Goal: Task Accomplishment & Management: Manage account settings

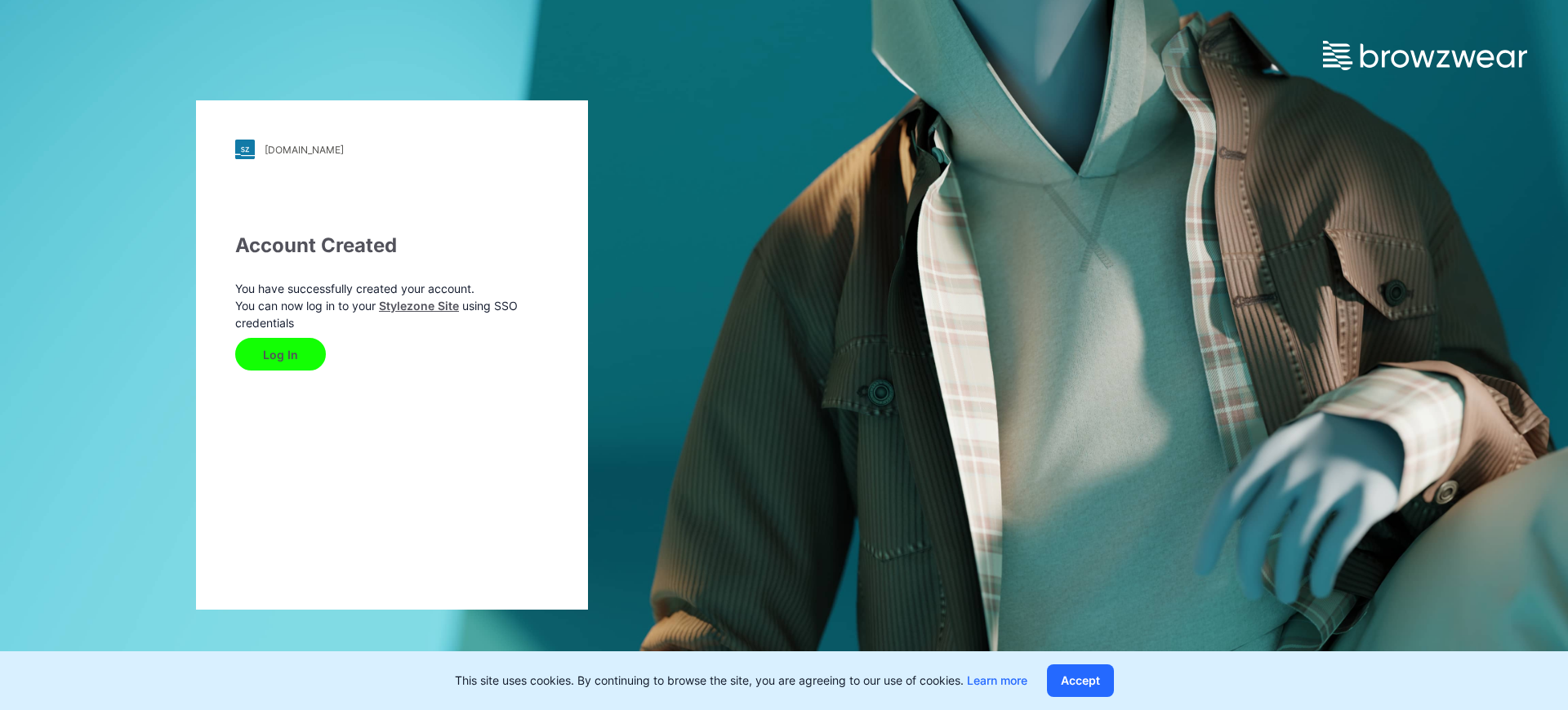
click at [268, 358] on button "Log In" at bounding box center [280, 354] width 91 height 32
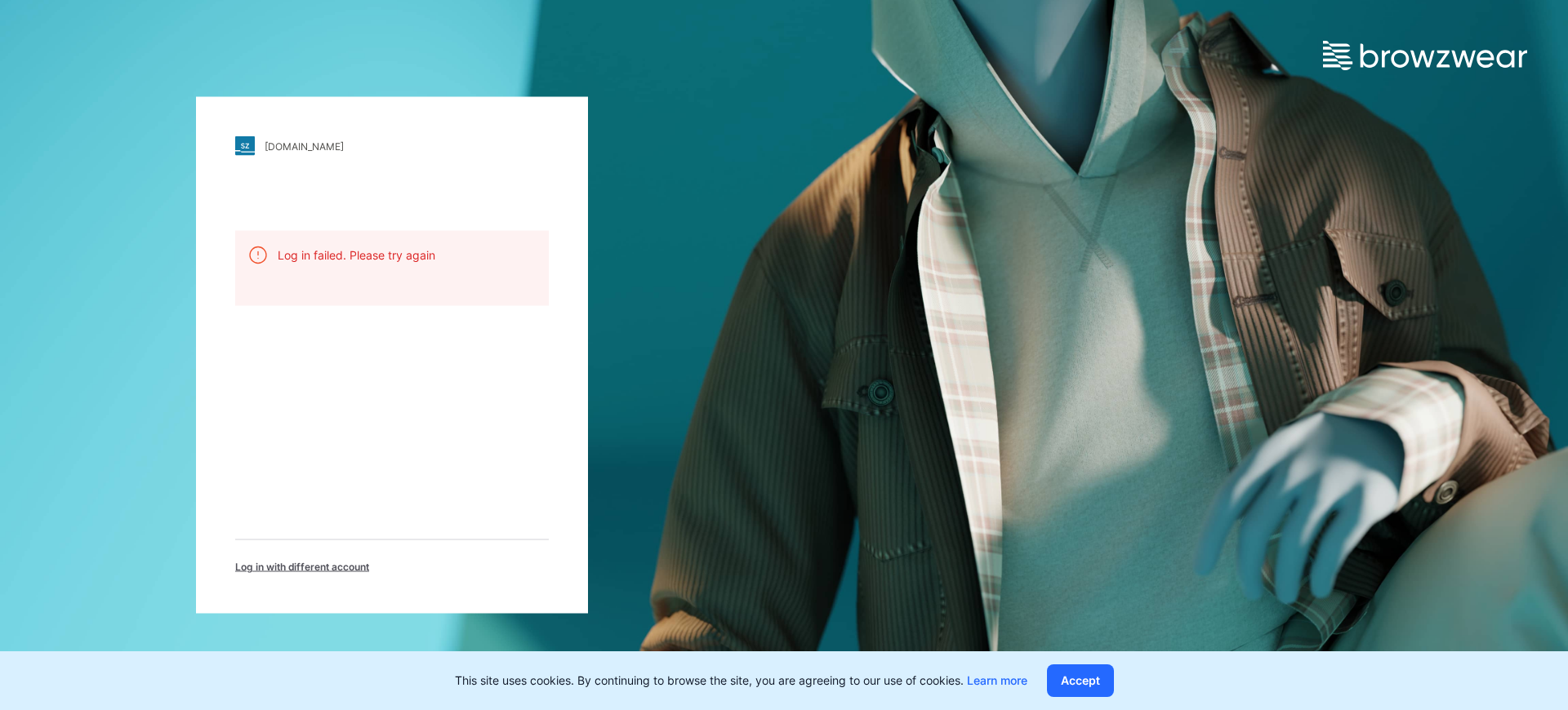
click at [324, 565] on span "Log in with different account" at bounding box center [302, 567] width 134 height 15
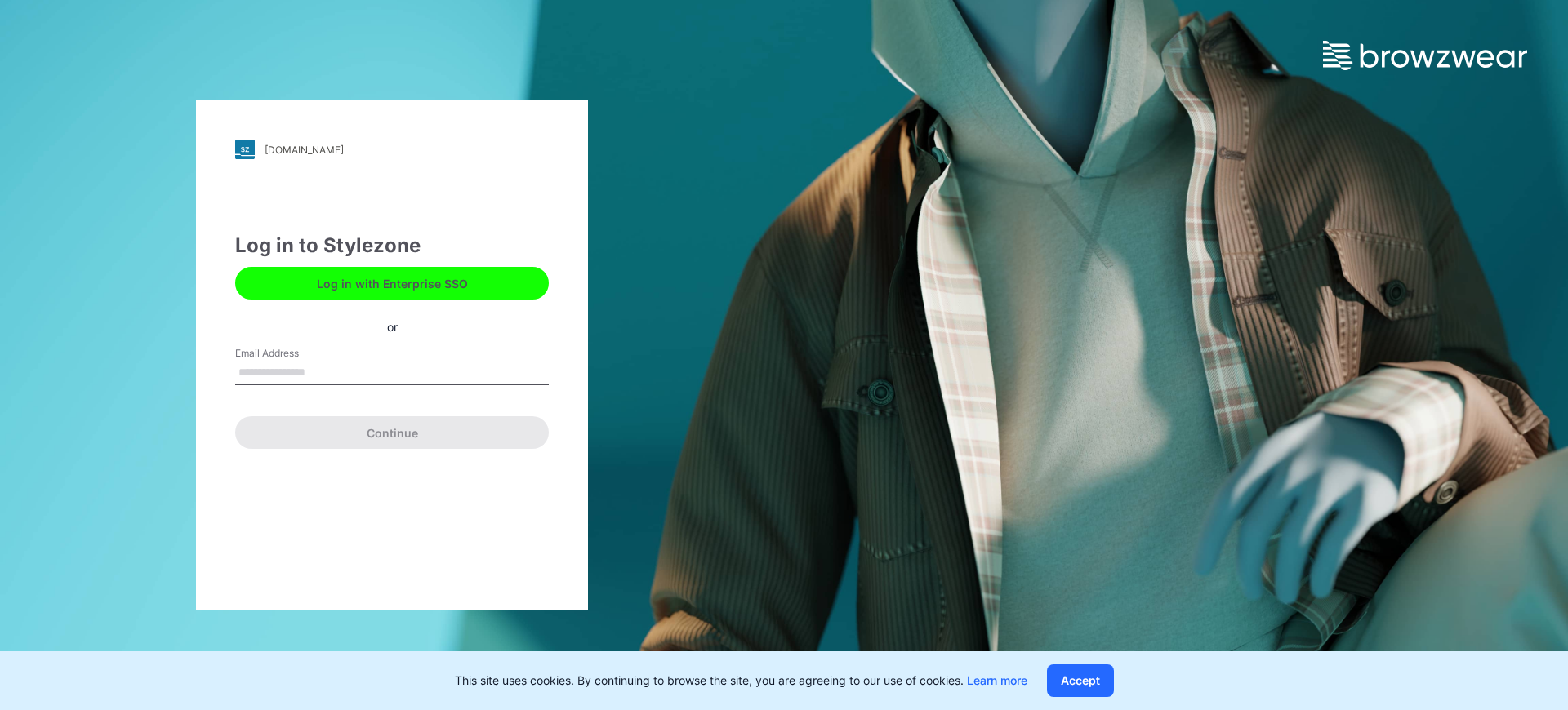
click at [290, 386] on div "Email Address" at bounding box center [391, 370] width 313 height 49
click at [291, 376] on input "Email Address" at bounding box center [391, 373] width 313 height 25
type input "**********"
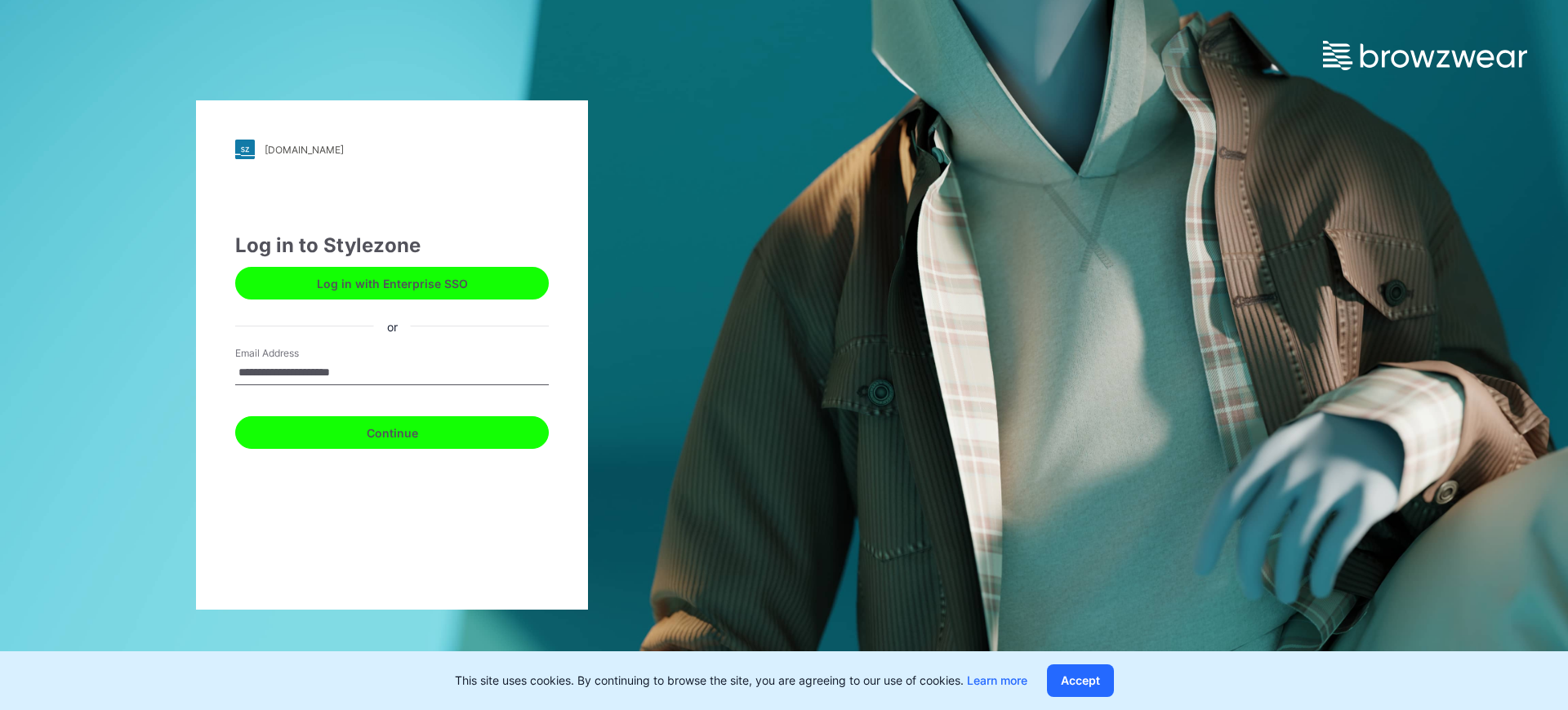
click at [346, 439] on button "Continue" at bounding box center [391, 432] width 313 height 32
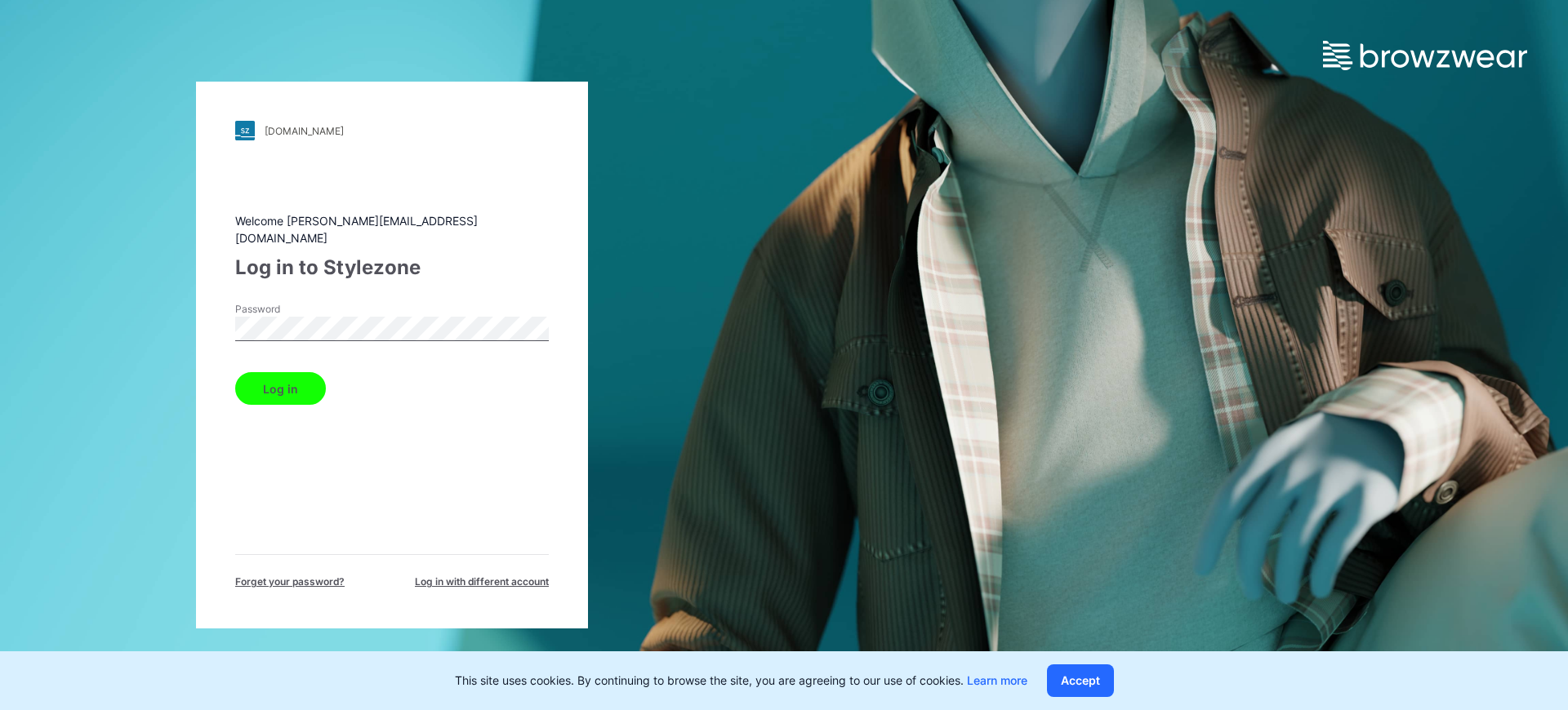
click at [295, 381] on button "Log in" at bounding box center [280, 388] width 91 height 32
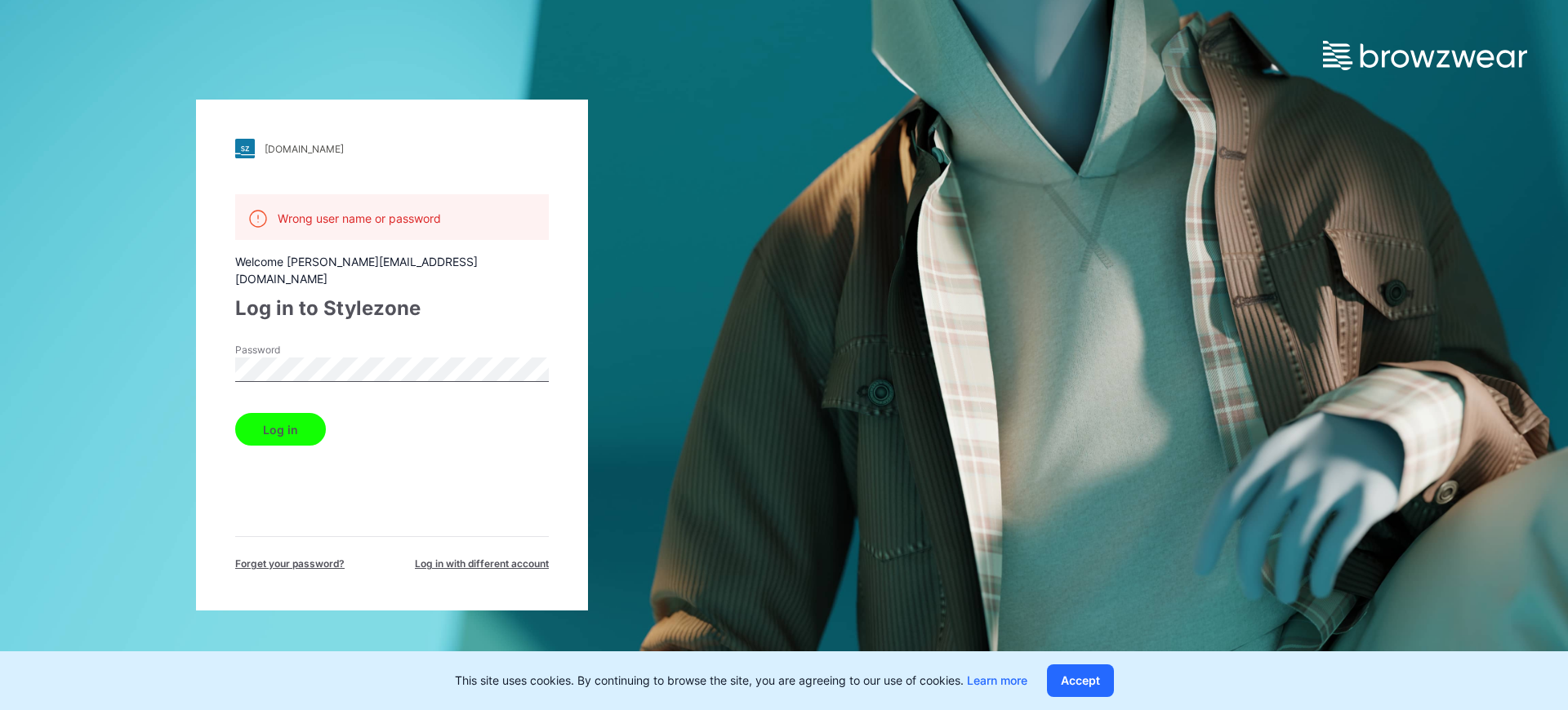
click at [303, 556] on span "Forget your password?" at bounding box center [289, 564] width 109 height 15
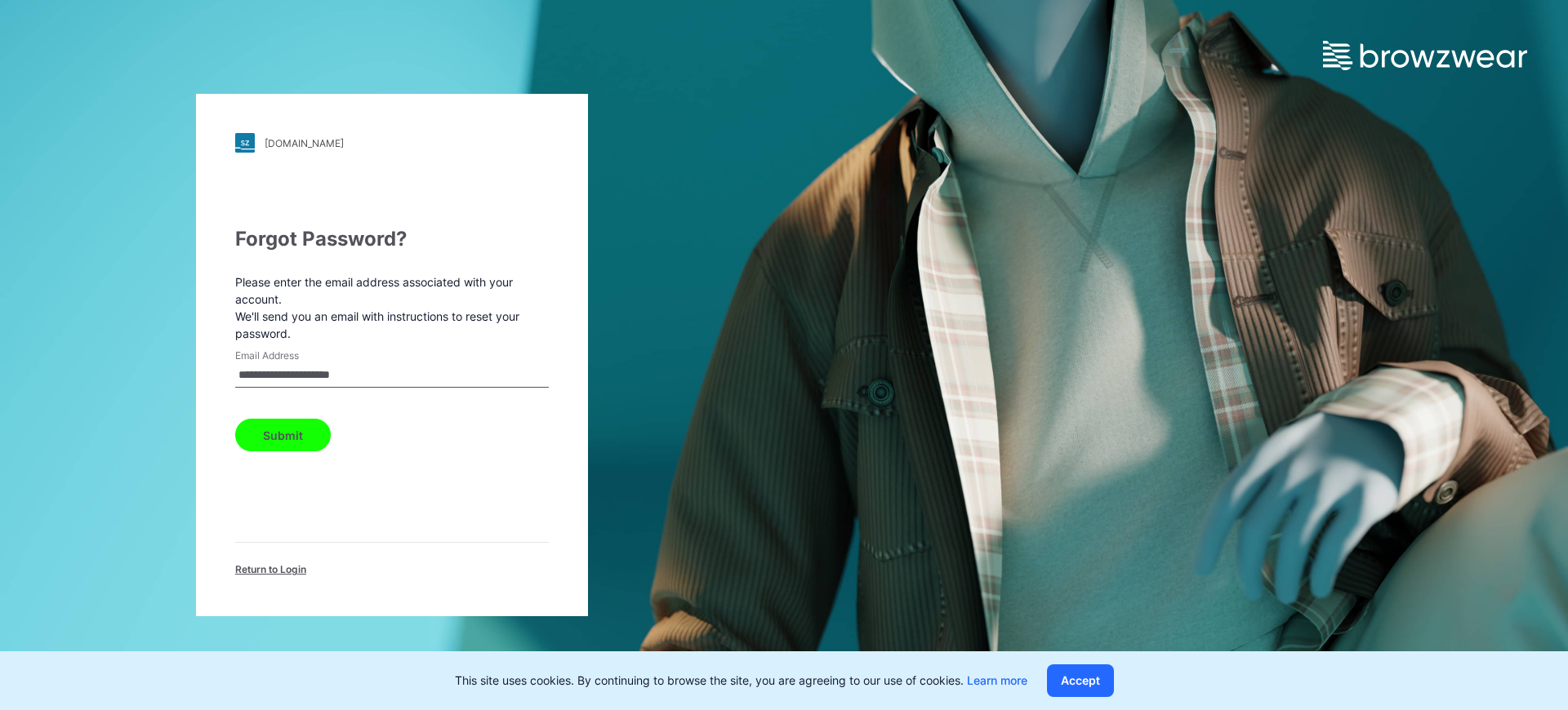
click at [283, 426] on button "Submit" at bounding box center [283, 435] width 96 height 32
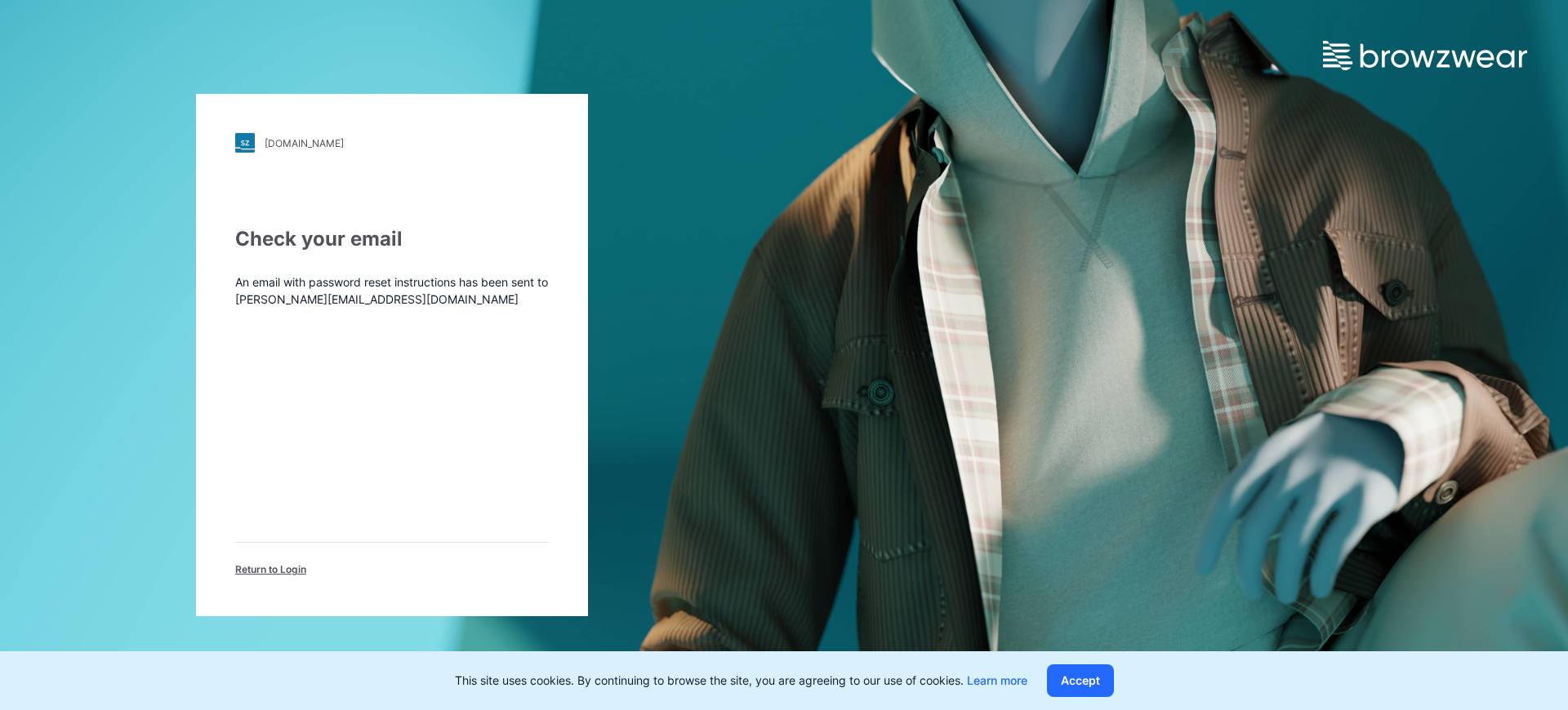
click at [303, 566] on span "Return to Login" at bounding box center [270, 569] width 71 height 15
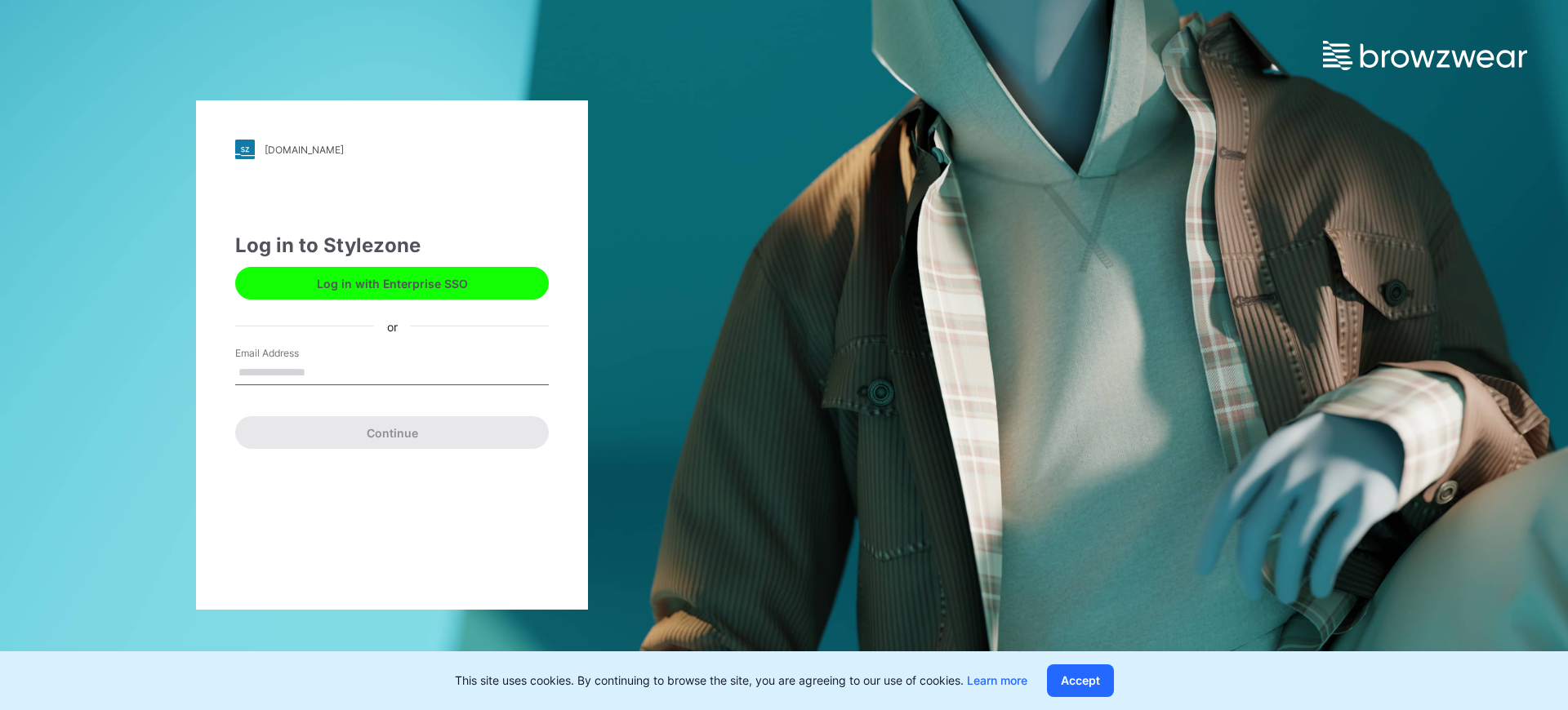
click at [304, 370] on input "Email Address" at bounding box center [391, 373] width 313 height 25
type input "**********"
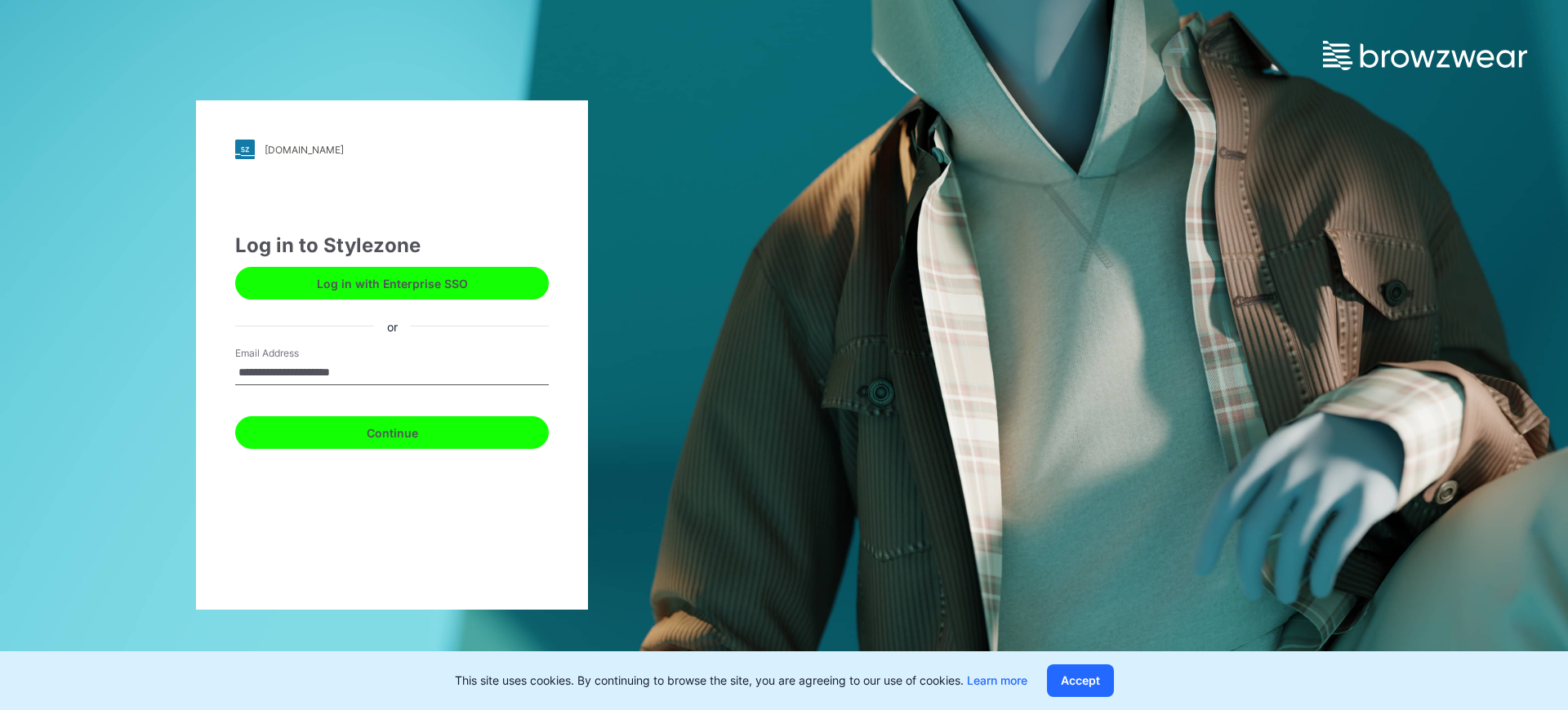
click at [339, 431] on button "Continue" at bounding box center [391, 432] width 313 height 32
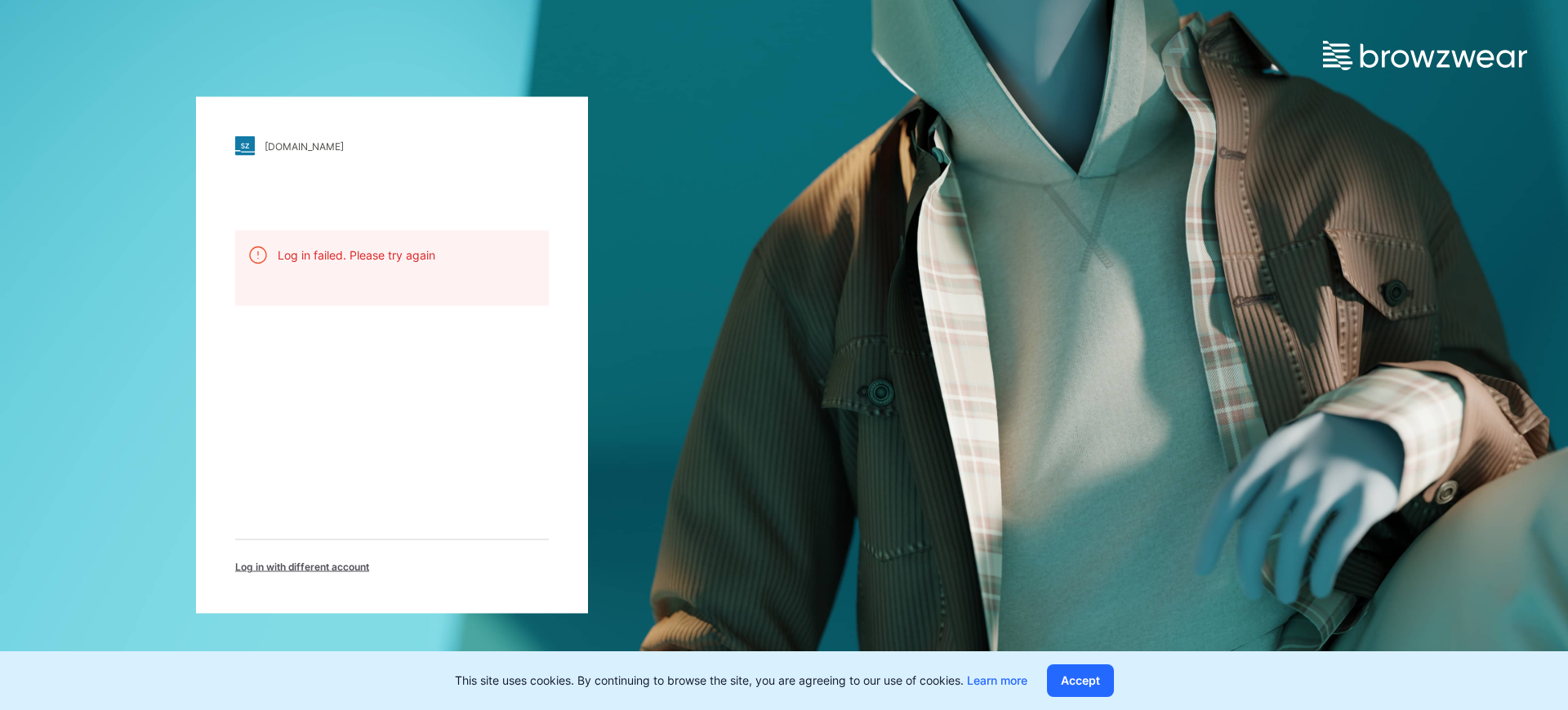
click at [348, 257] on p "Log in failed. Please try again" at bounding box center [356, 255] width 158 height 17
click at [339, 370] on div "[DOMAIN_NAME] Loading... Log in failed. Please try again Log in with different …" at bounding box center [392, 355] width 392 height 517
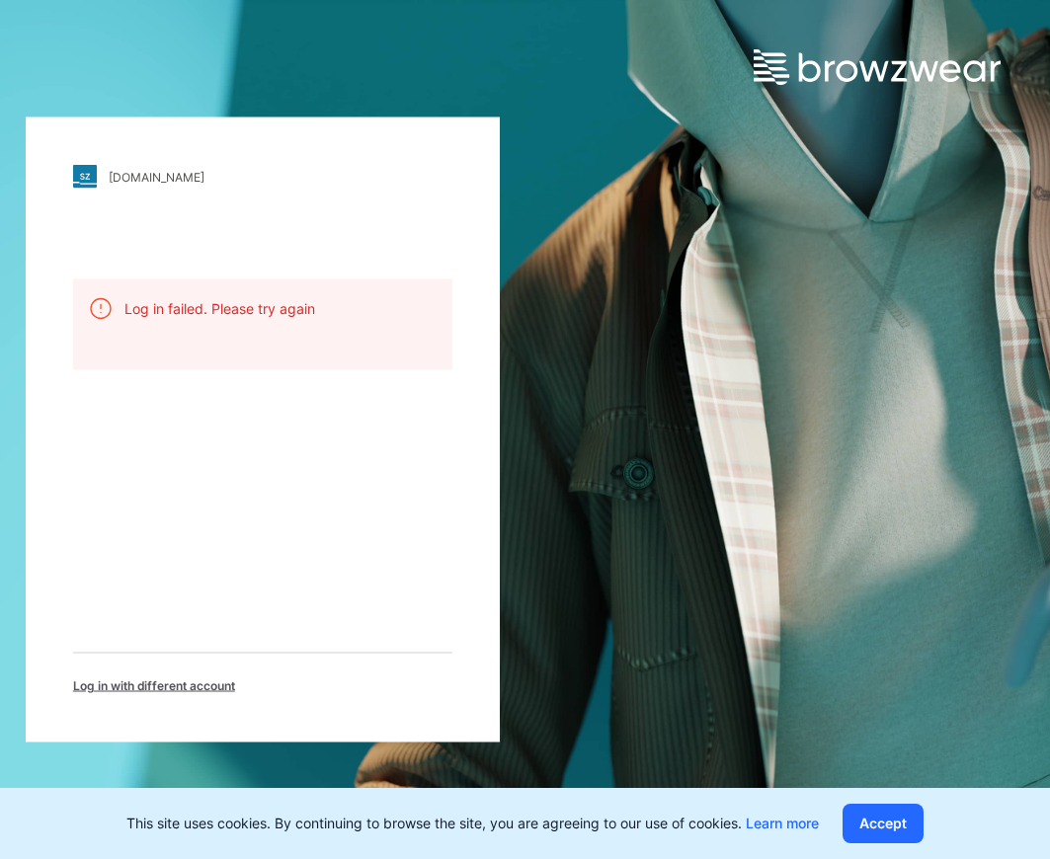
click at [201, 679] on span "Log in with different account" at bounding box center [154, 686] width 162 height 18
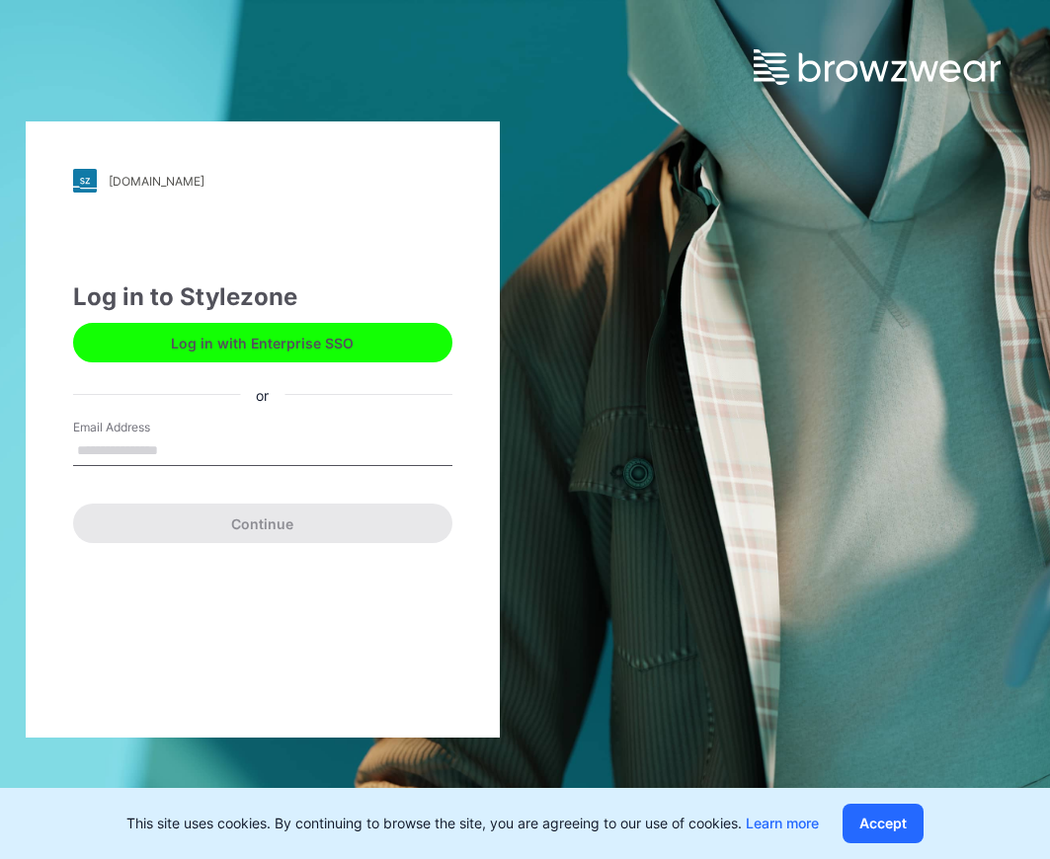
click at [220, 449] on input "Email Address" at bounding box center [262, 451] width 379 height 30
type input "**********"
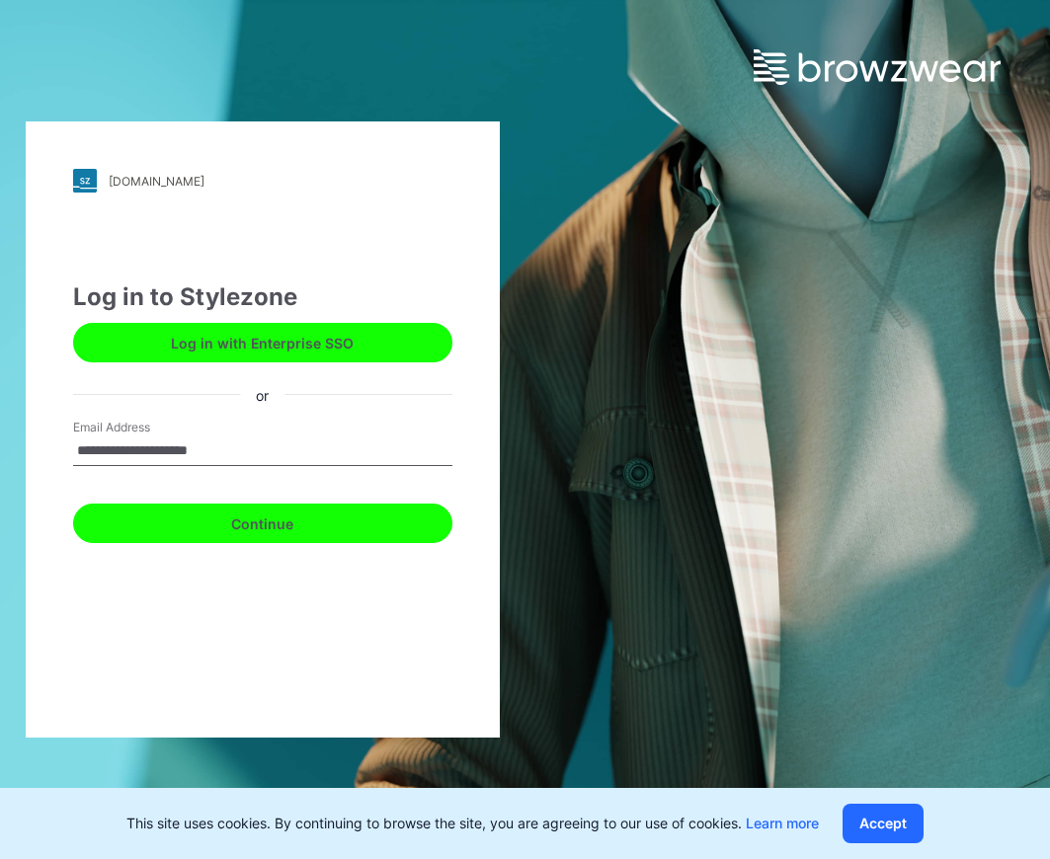
click at [265, 536] on button "Continue" at bounding box center [262, 523] width 379 height 39
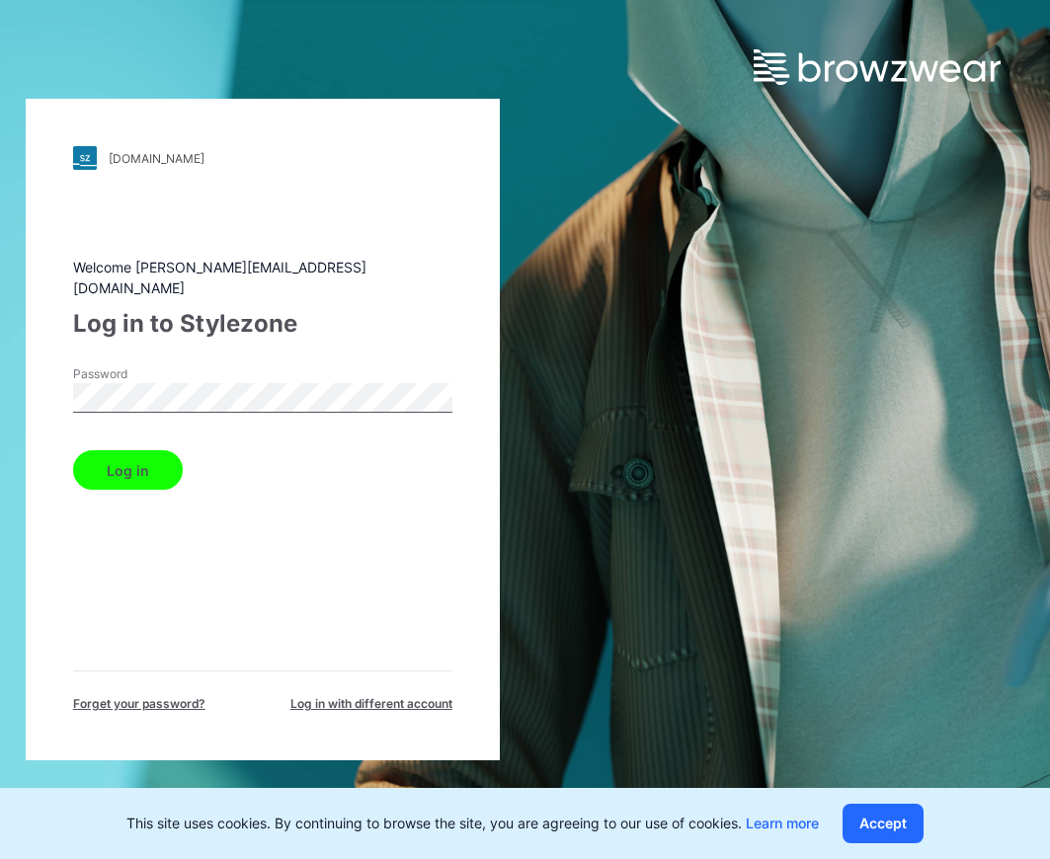
click at [144, 450] on button "Log in" at bounding box center [128, 469] width 110 height 39
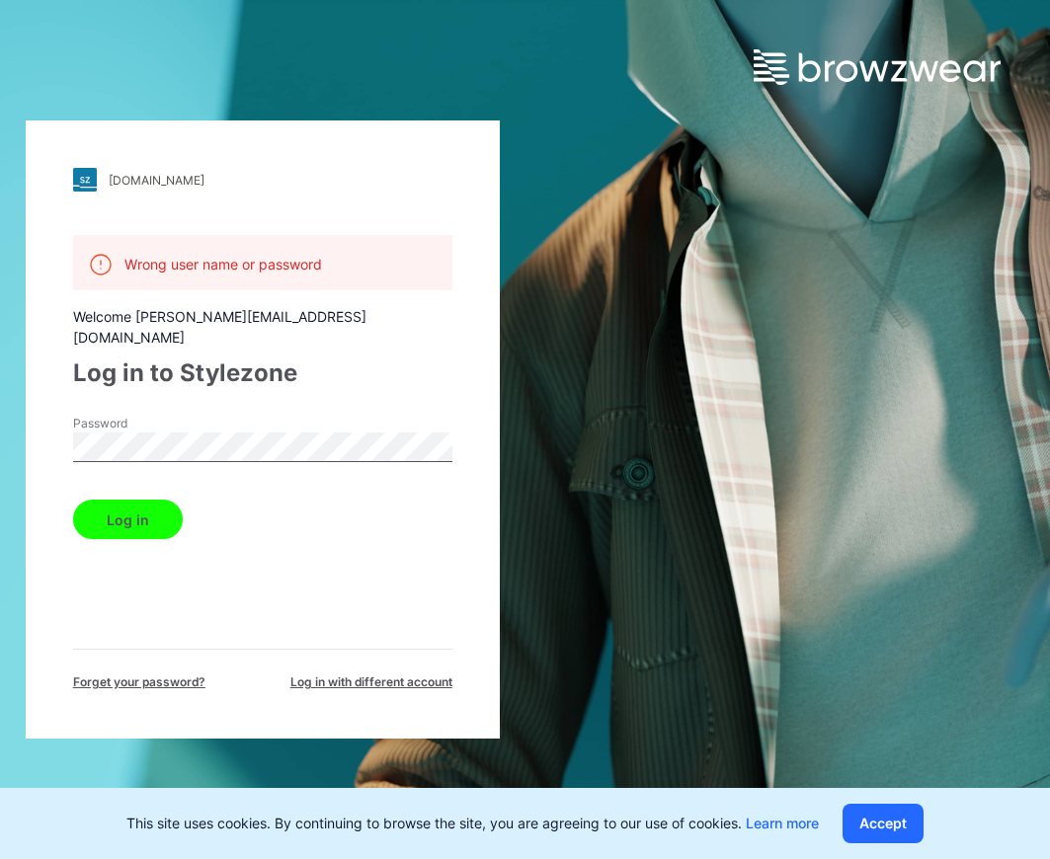
click at [141, 507] on button "Log in" at bounding box center [128, 519] width 110 height 39
click at [170, 673] on span "Forget your password?" at bounding box center [139, 682] width 132 height 18
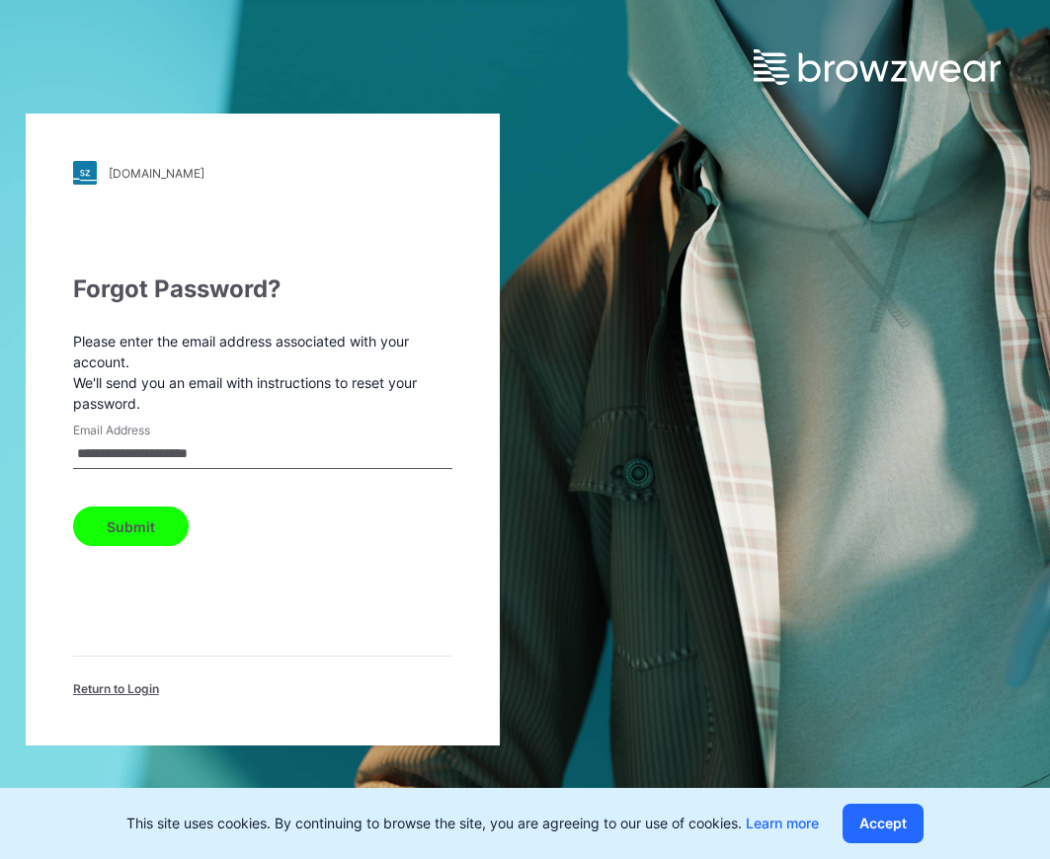
click at [132, 686] on span "Return to Login" at bounding box center [116, 689] width 86 height 18
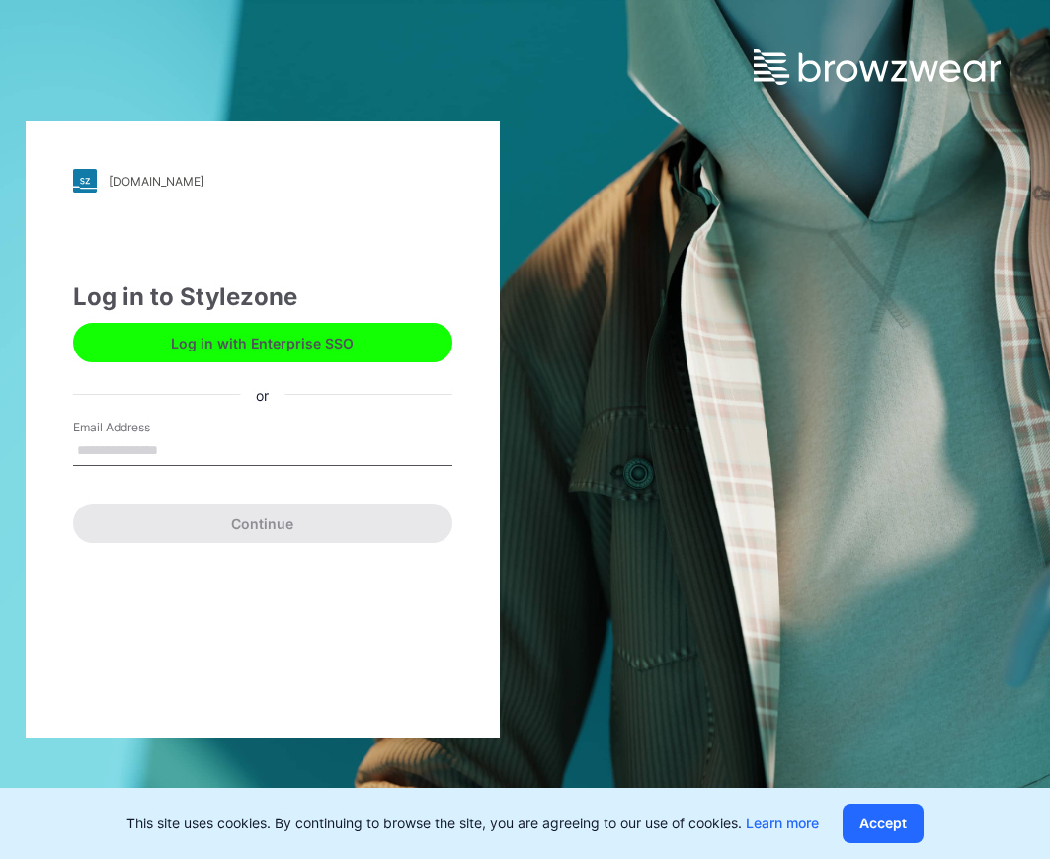
click at [217, 345] on button "Log in with Enterprise SSO" at bounding box center [262, 342] width 379 height 39
